Goal: Browse casually: Explore the website without a specific task or goal

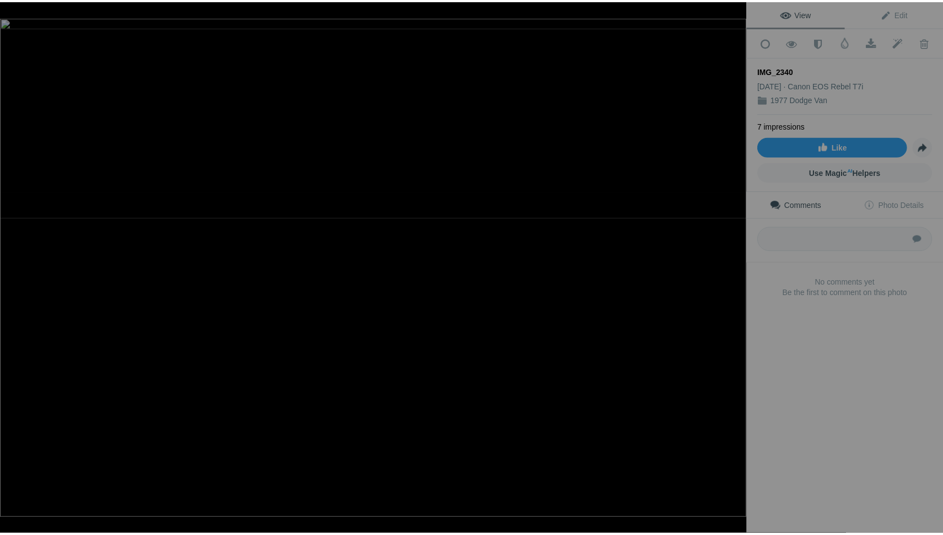
scroll to position [787, 0]
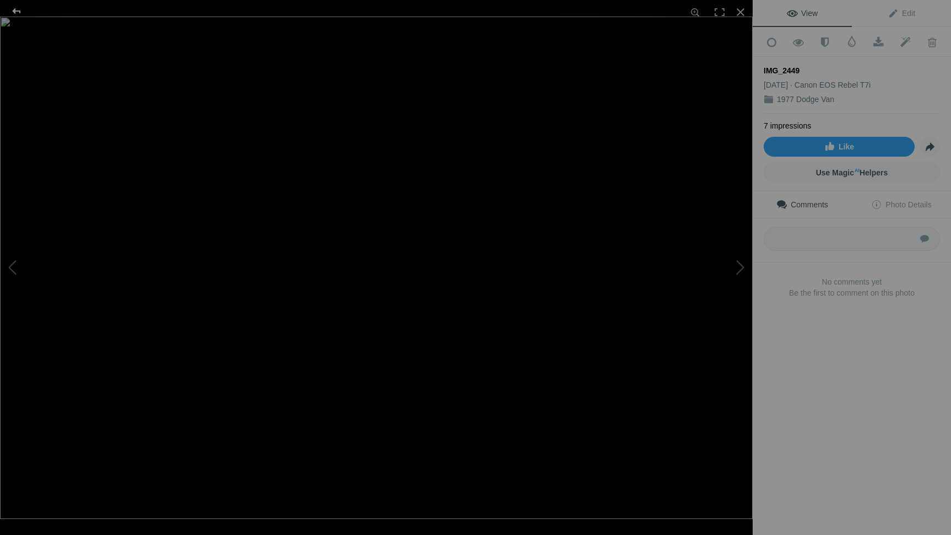
click at [17, 13] on div at bounding box center [17, 11] width 40 height 22
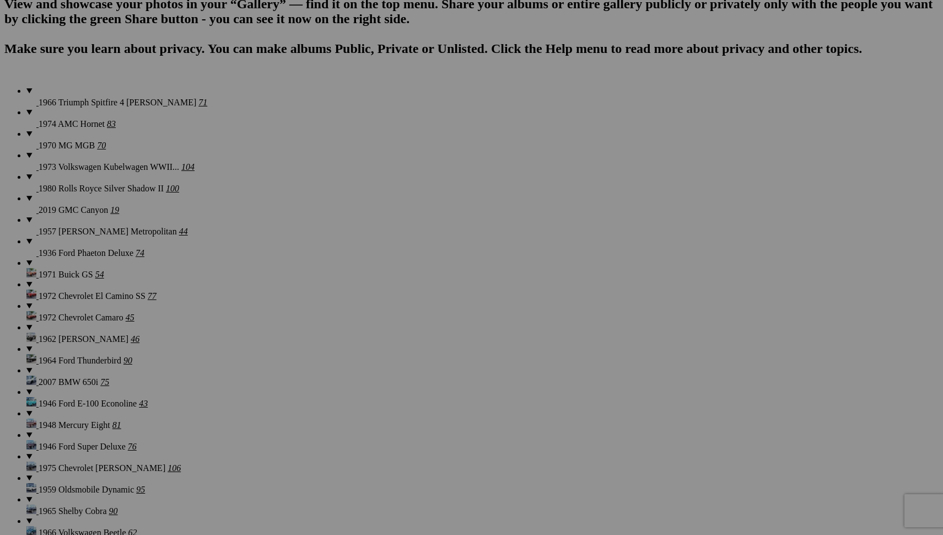
scroll to position [0, 0]
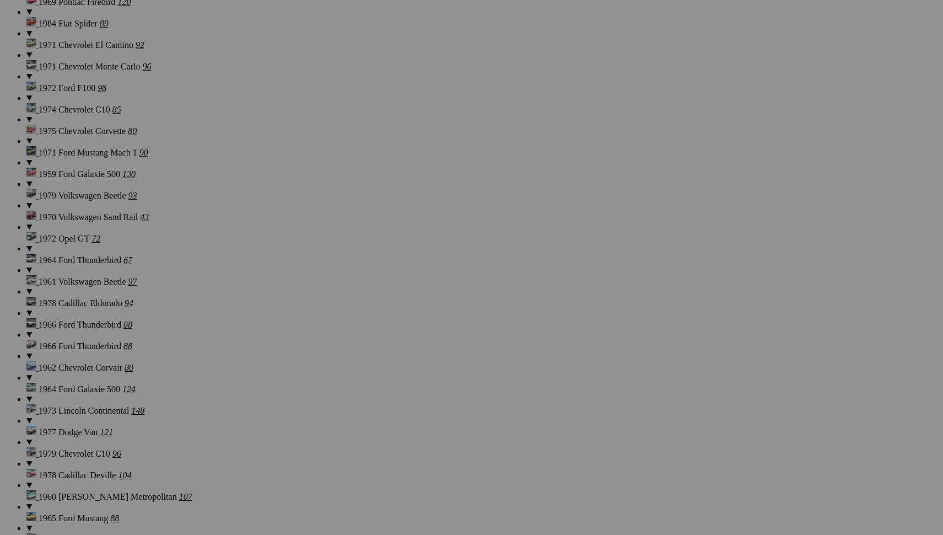
scroll to position [5462, 0]
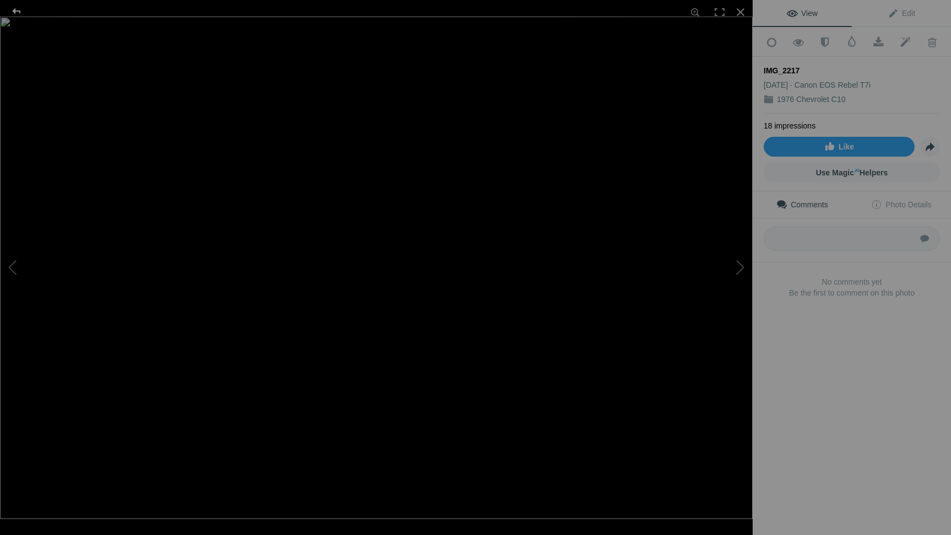
click at [16, 13] on div at bounding box center [17, 11] width 40 height 22
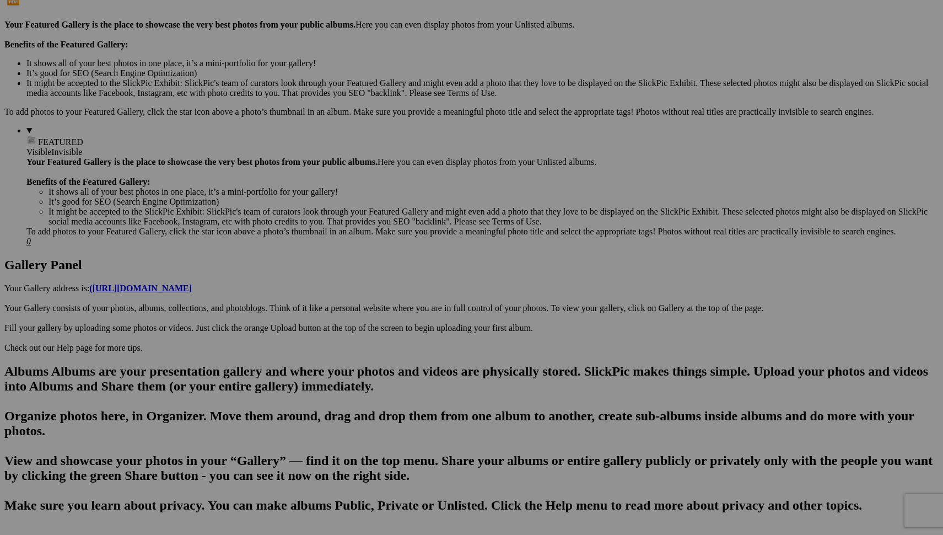
scroll to position [368, 0]
